Goal: Find specific page/section: Find specific page/section

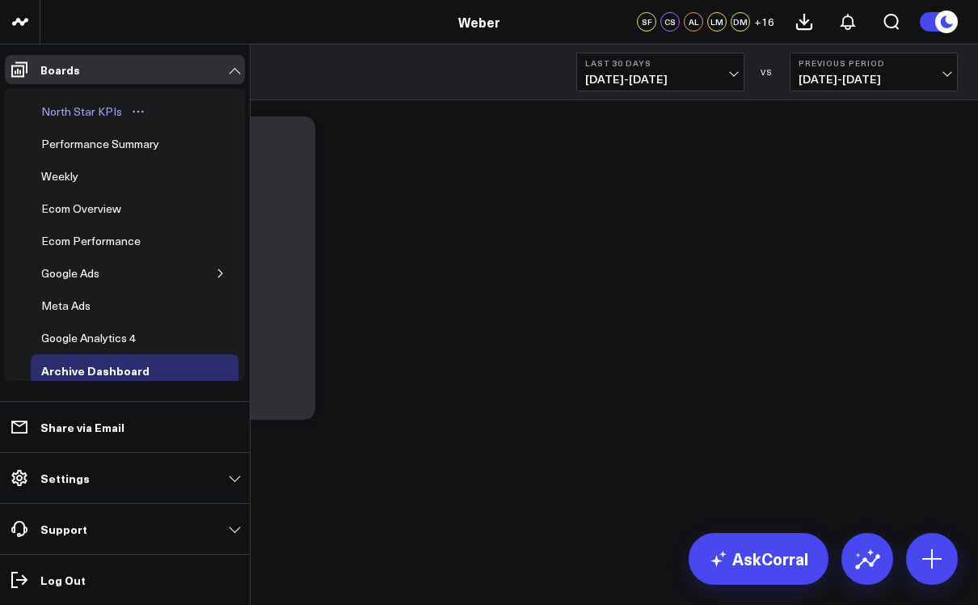
click at [64, 116] on div "North Star KPIs" at bounding box center [81, 111] width 89 height 19
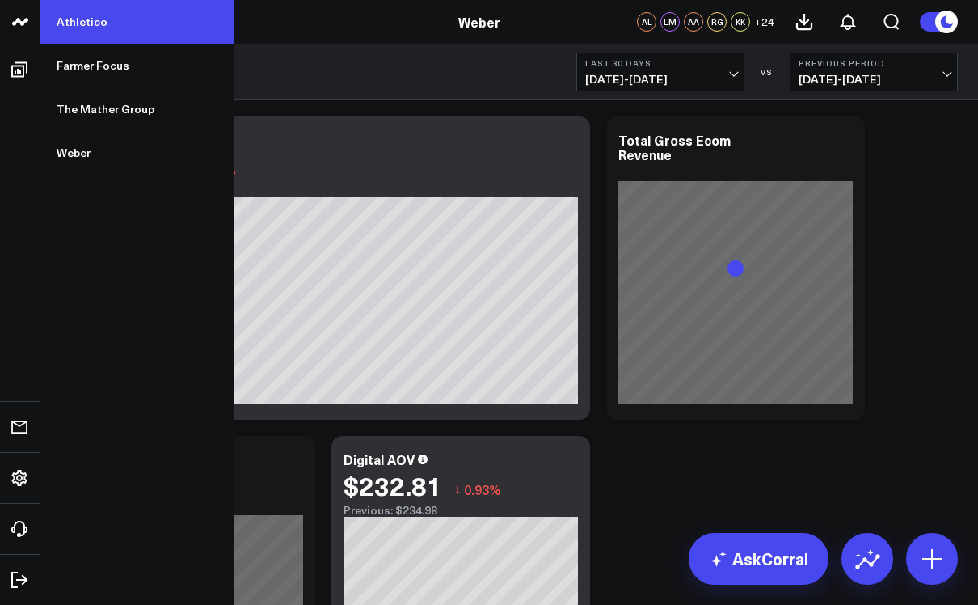
click at [74, 32] on link "Athletico" at bounding box center [136, 22] width 193 height 44
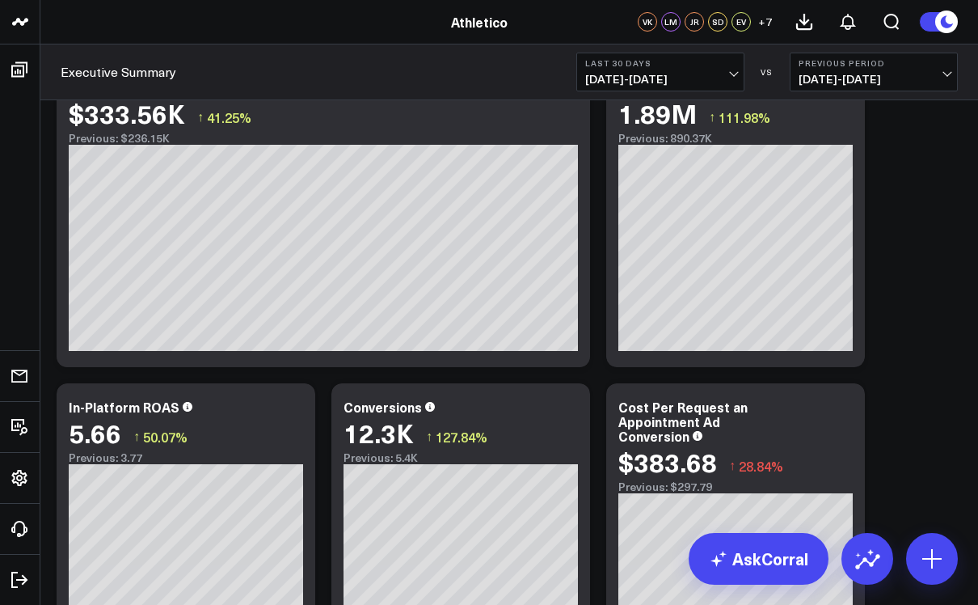
scroll to position [6, 0]
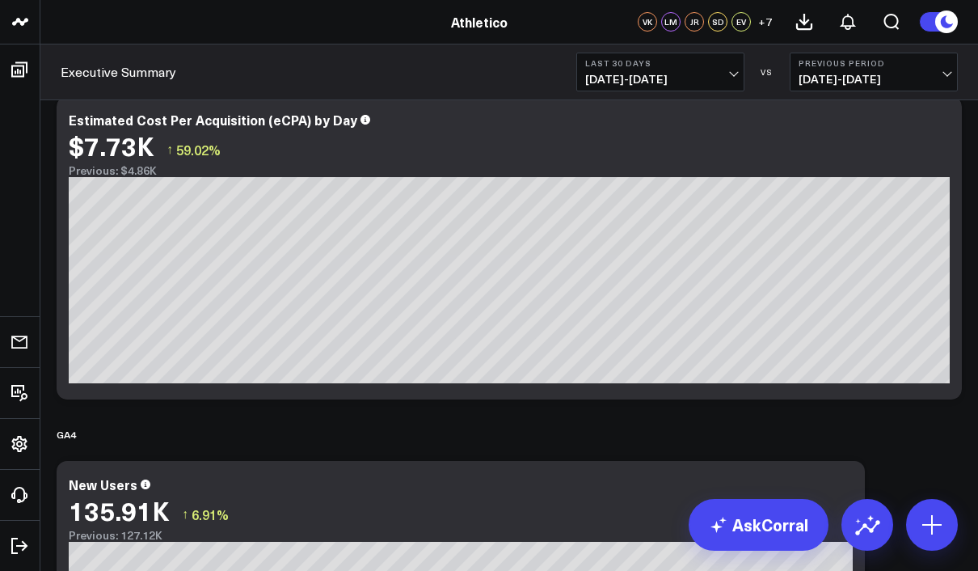
scroll to position [957, 0]
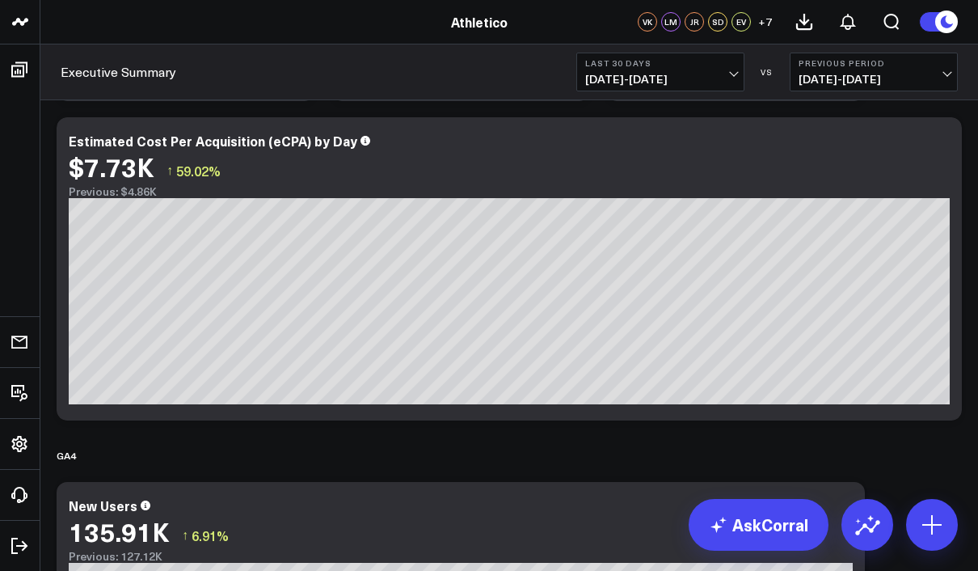
click at [922, 445] on div "Modify via AI Copy link to widget Ask support Remove Create linked copy Executi…" at bounding box center [508, 291] width 921 height 2280
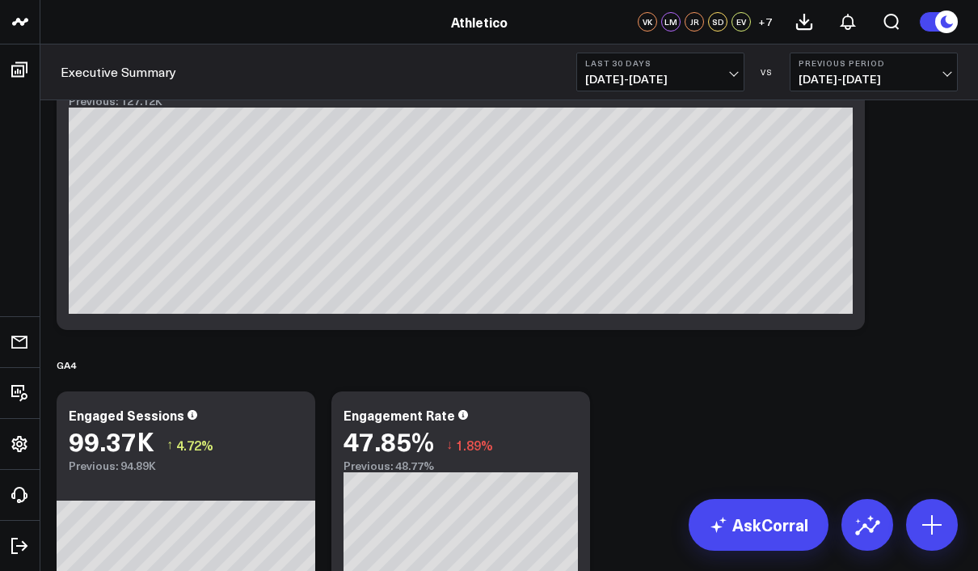
scroll to position [1327, 0]
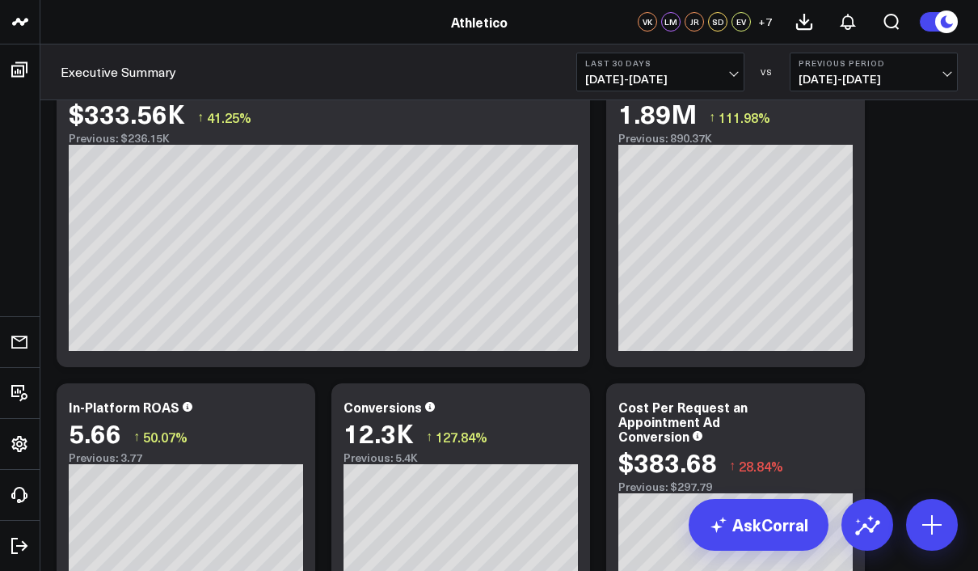
scroll to position [0, 0]
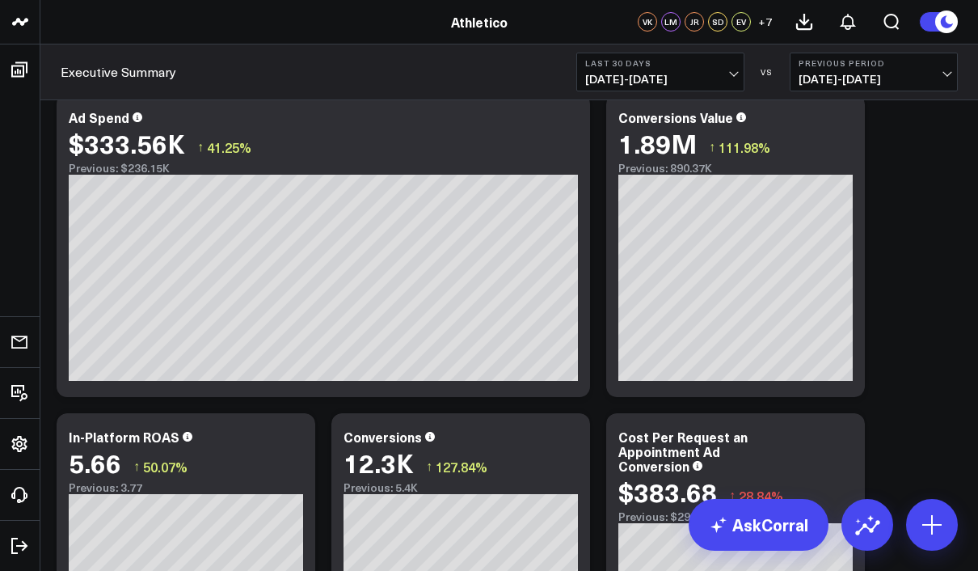
scroll to position [25, 0]
